Goal: Information Seeking & Learning: Learn about a topic

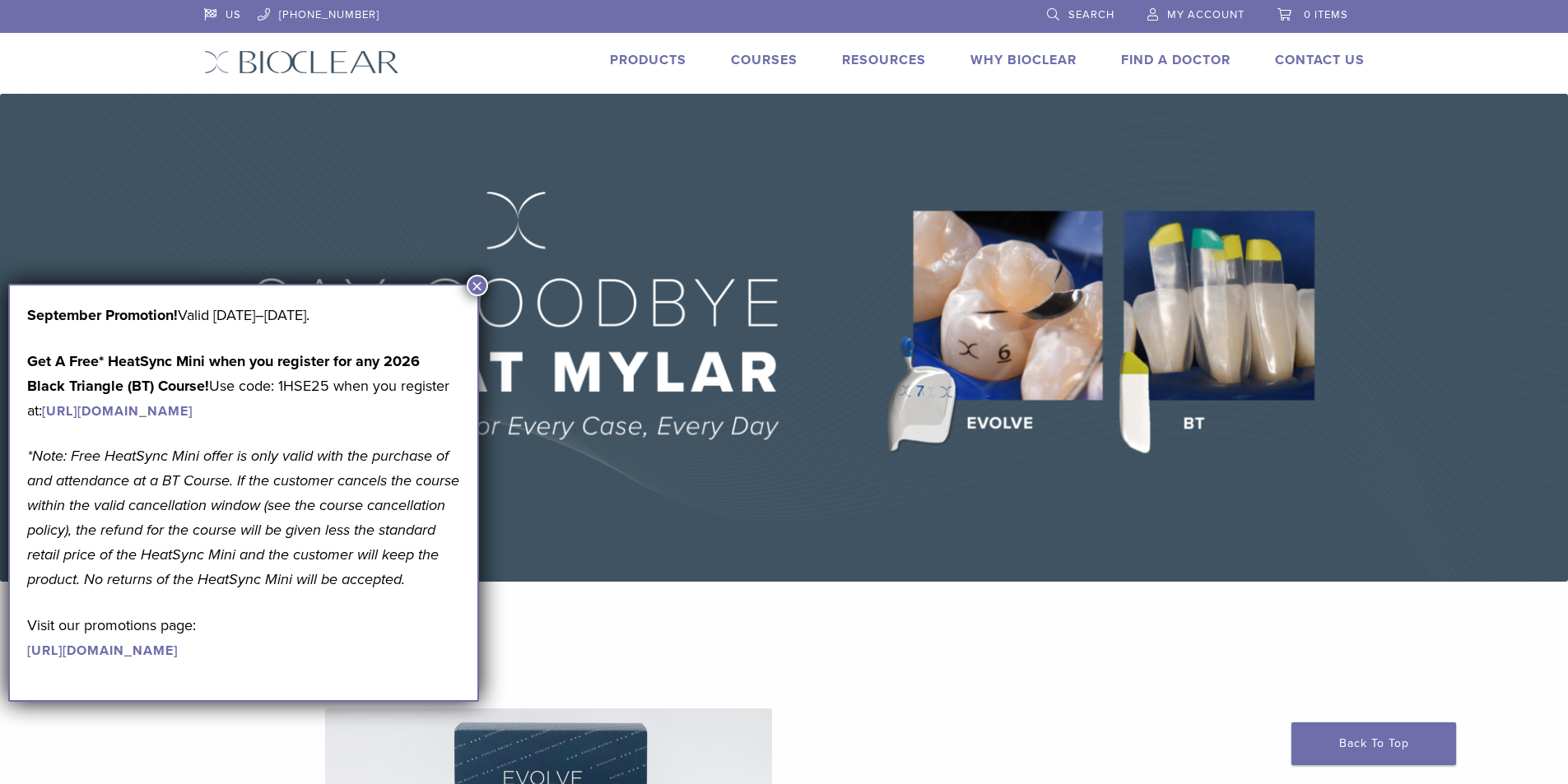
click at [485, 286] on button "×" at bounding box center [477, 285] width 21 height 21
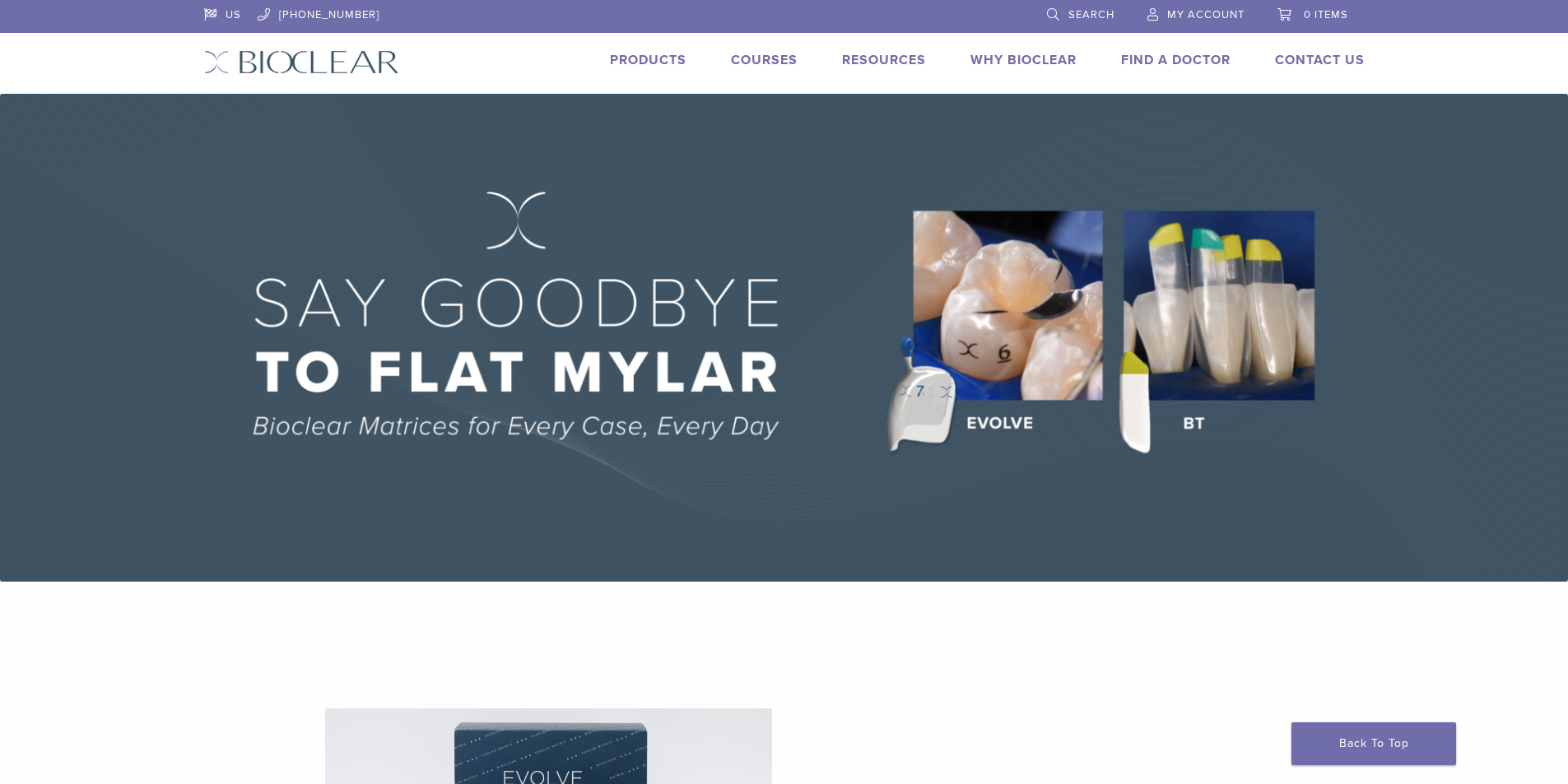
drag, startPoint x: 197, startPoint y: 49, endPoint x: 361, endPoint y: 68, distance: 165.1
click at [361, 68] on div "US [PHONE_NUMBER] Search My Account 0 items Cart No products in the cart. Back …" at bounding box center [784, 47] width 1185 height 94
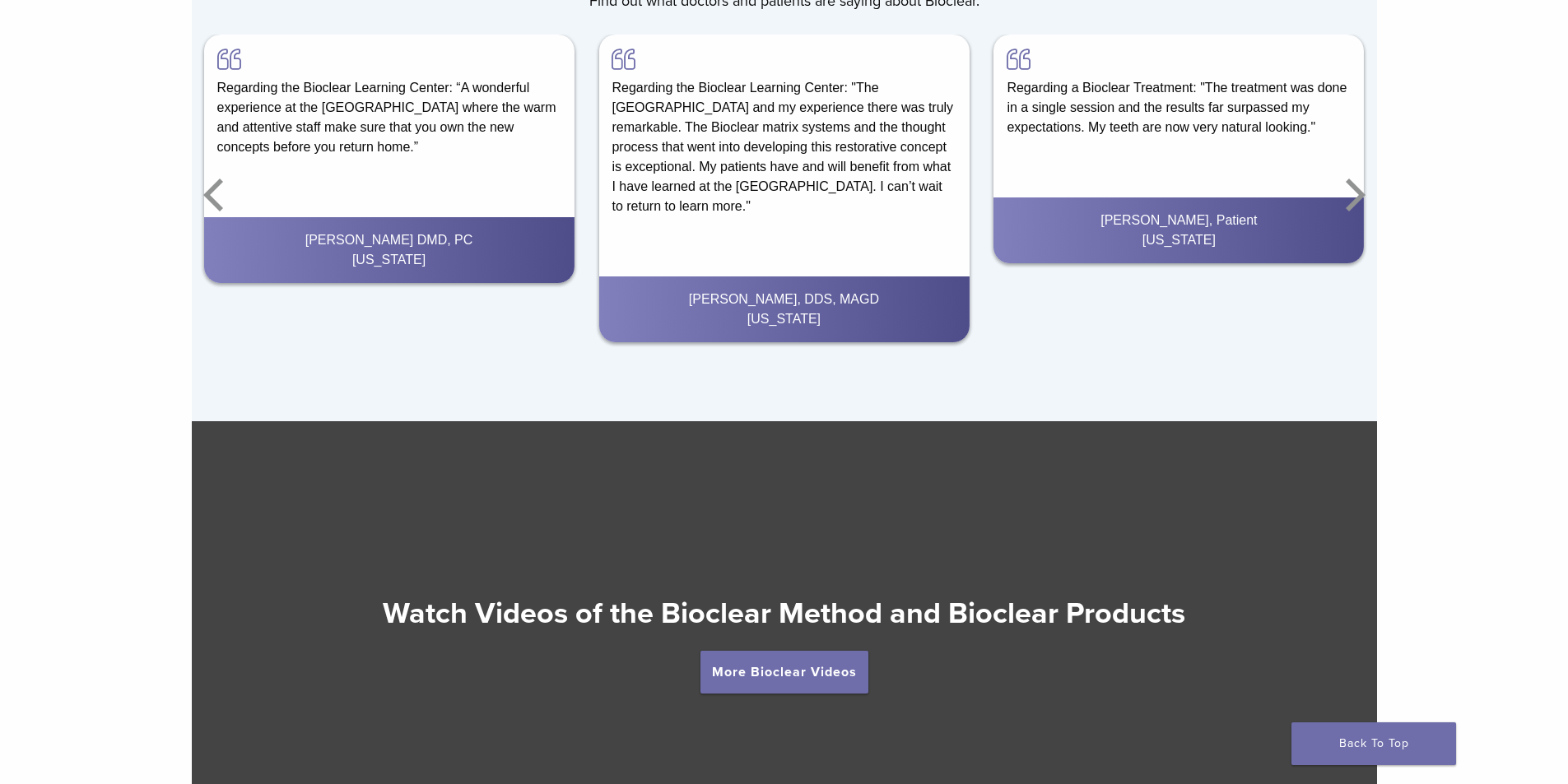
scroll to position [2961, 0]
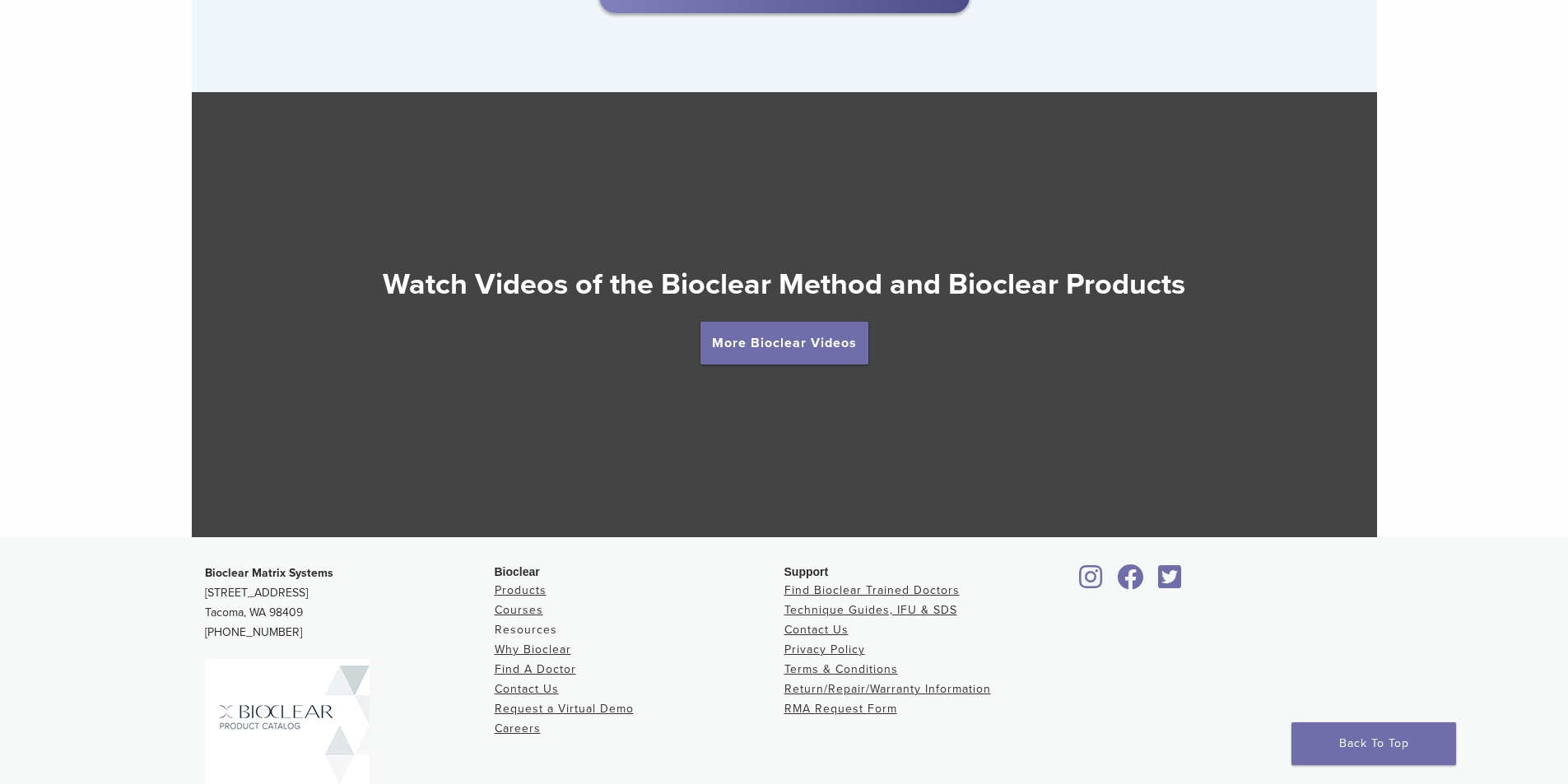
click at [511, 630] on link "Resources" at bounding box center [526, 629] width 62 height 14
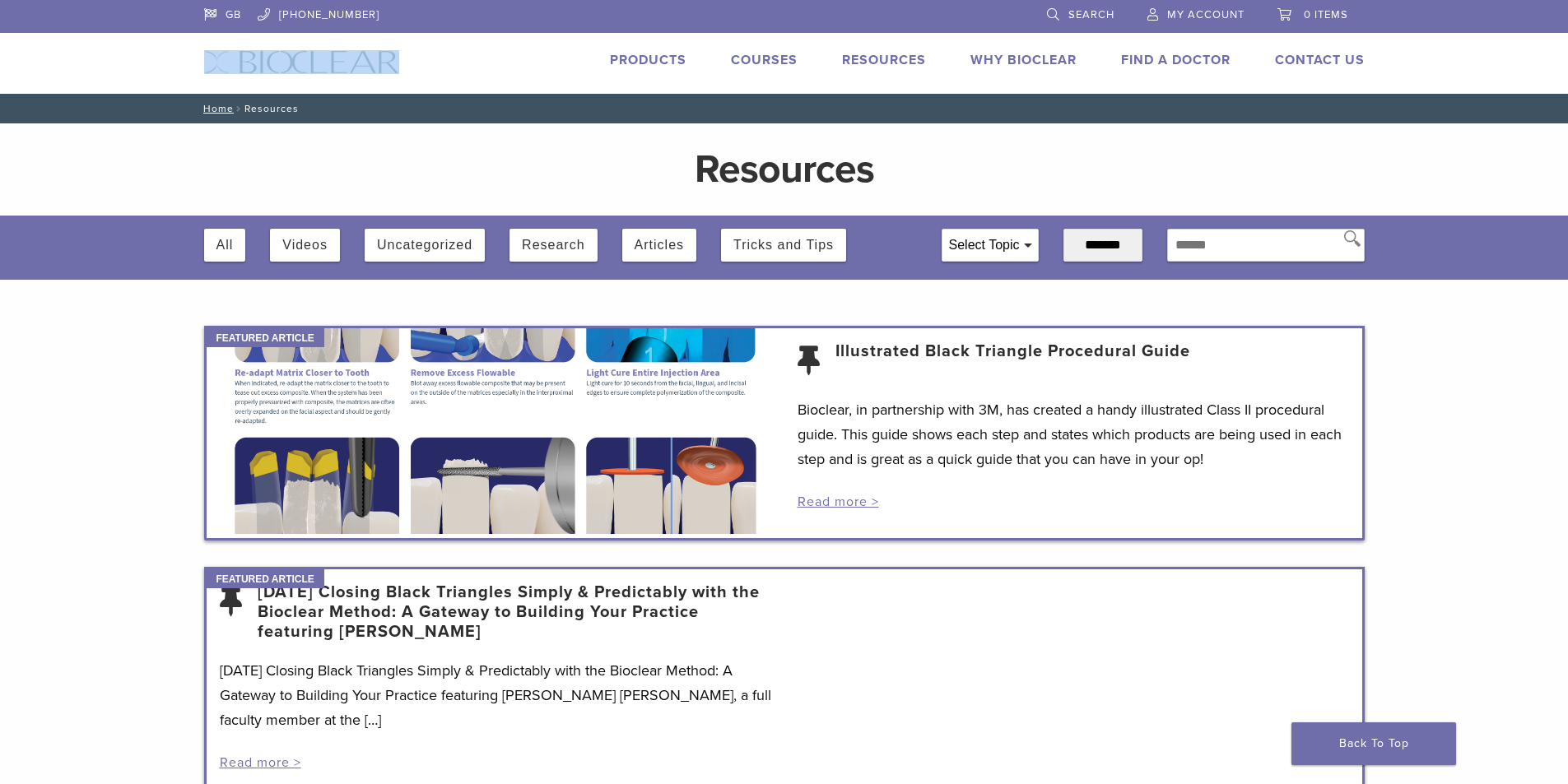
drag, startPoint x: 197, startPoint y: 60, endPoint x: 407, endPoint y: 63, distance: 210.0
click at [407, 63] on div "GB [PHONE_NUMBER] Search My Account 0 items Cart No products in the cart. Back …" at bounding box center [784, 47] width 1185 height 94
click at [763, 248] on button "Tricks and Tips" at bounding box center [784, 245] width 100 height 33
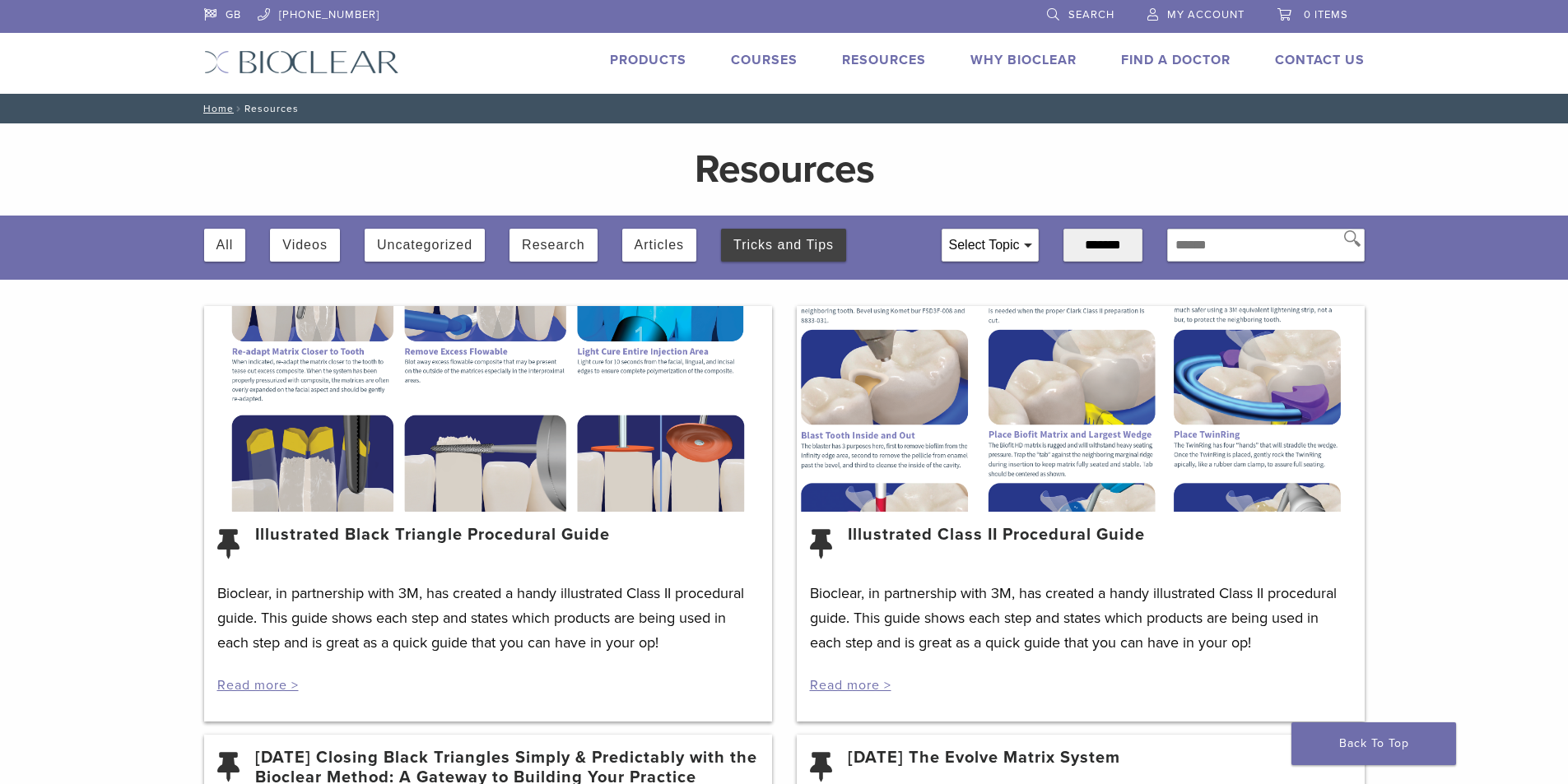
click at [1023, 431] on div at bounding box center [1081, 408] width 568 height 206
